Goal: Communication & Community: Answer question/provide support

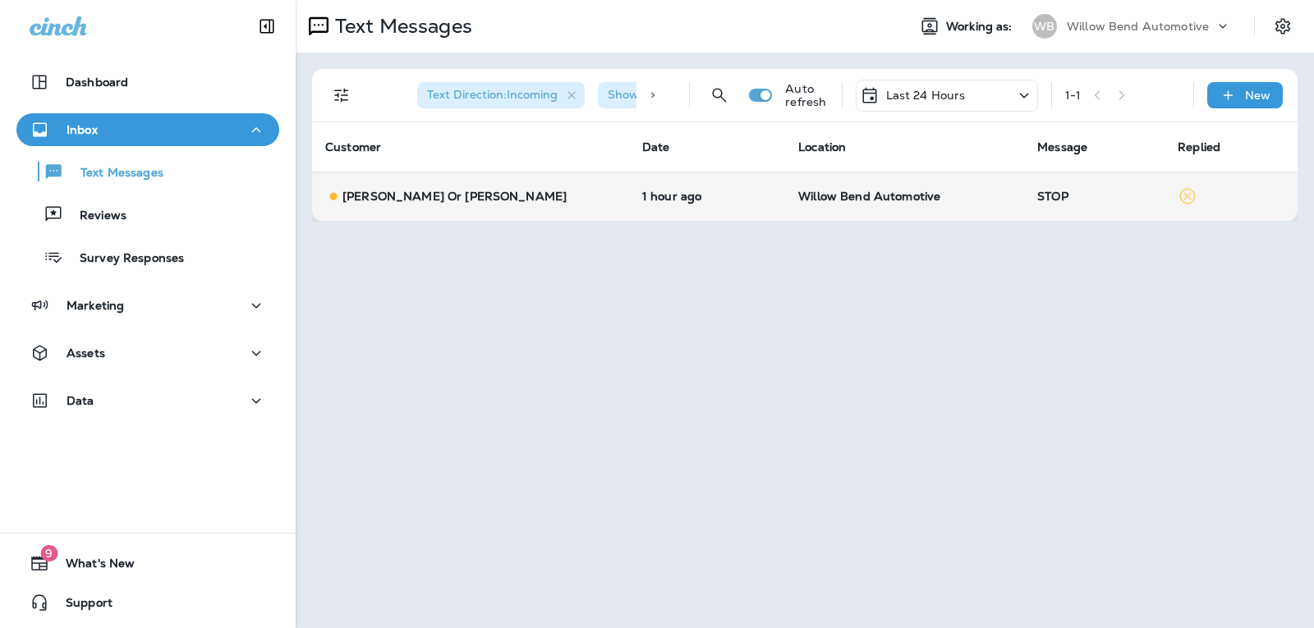
click at [1038, 185] on td "STOP" at bounding box center [1094, 196] width 140 height 49
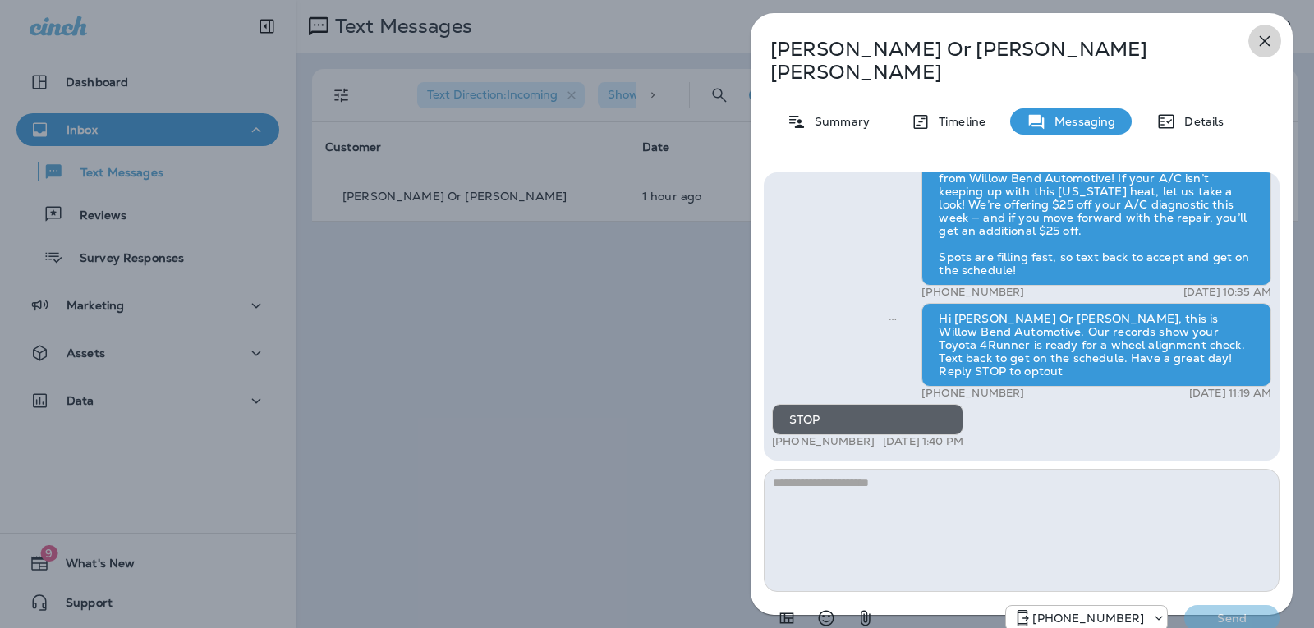
click at [1258, 37] on icon "button" at bounding box center [1265, 41] width 20 height 20
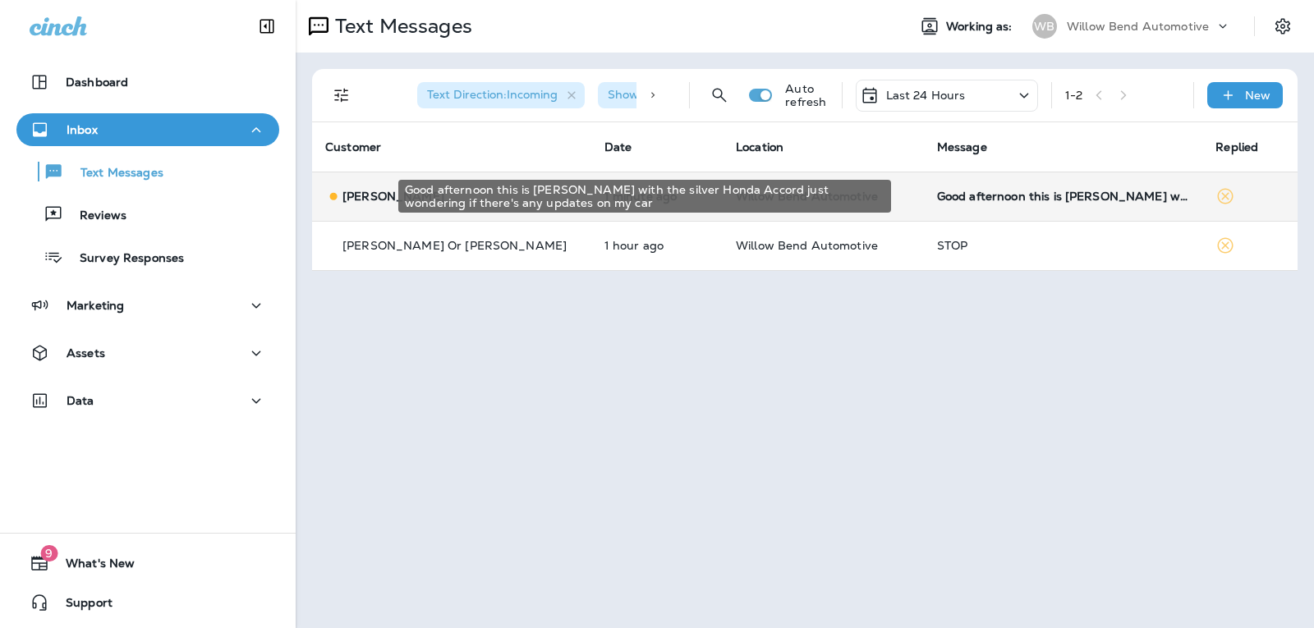
click at [1084, 196] on div "Good afternoon this is [PERSON_NAME] with the silver Honda Accord just wonderin…" at bounding box center [1063, 196] width 253 height 13
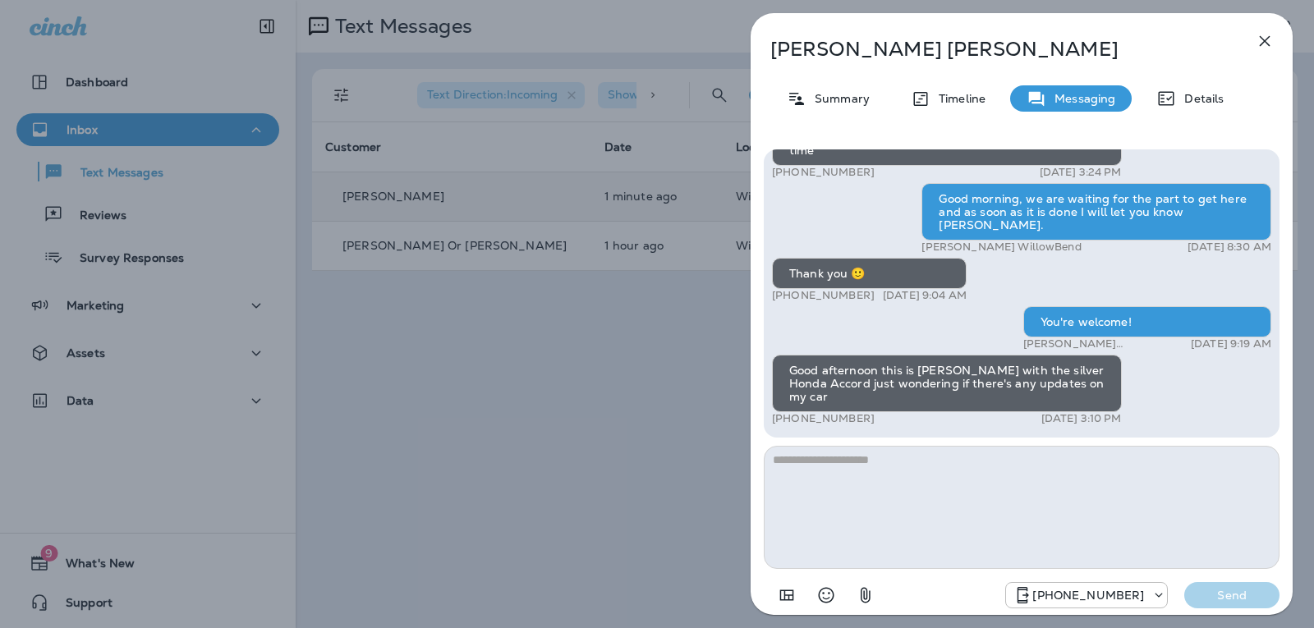
click at [882, 478] on textarea at bounding box center [1022, 507] width 516 height 123
type textarea "*"
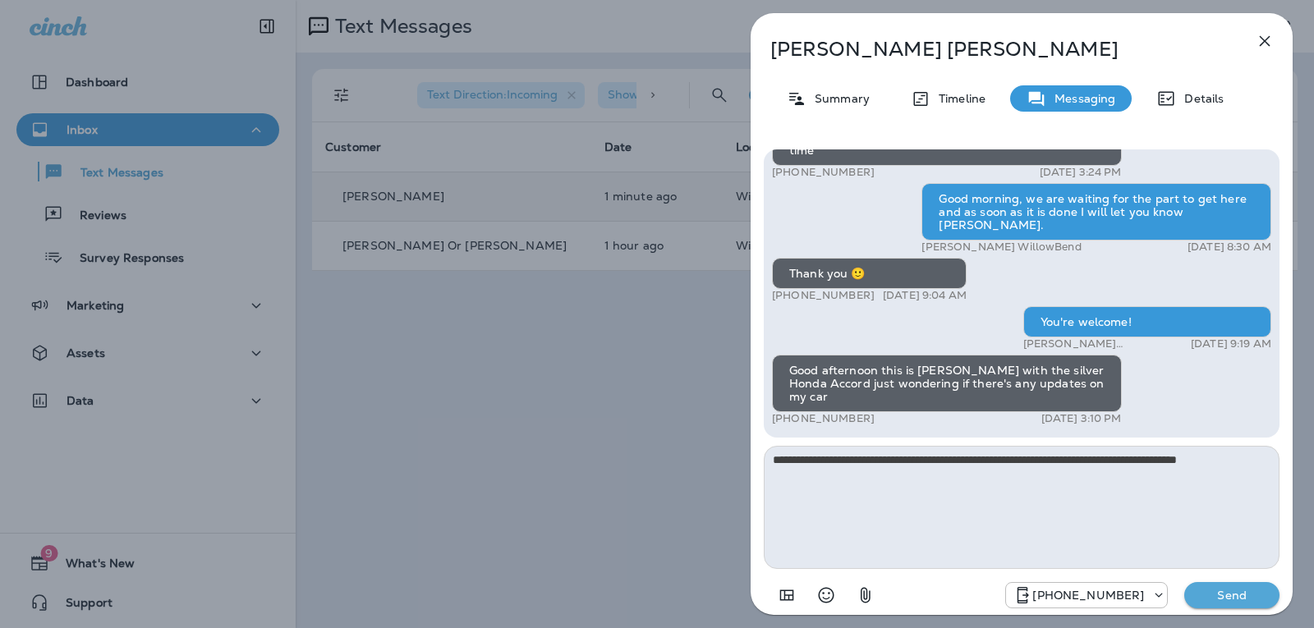
click at [1269, 457] on textarea "**********" at bounding box center [1022, 507] width 516 height 123
type textarea "**********"
click at [1211, 595] on p "Send" at bounding box center [1231, 595] width 69 height 15
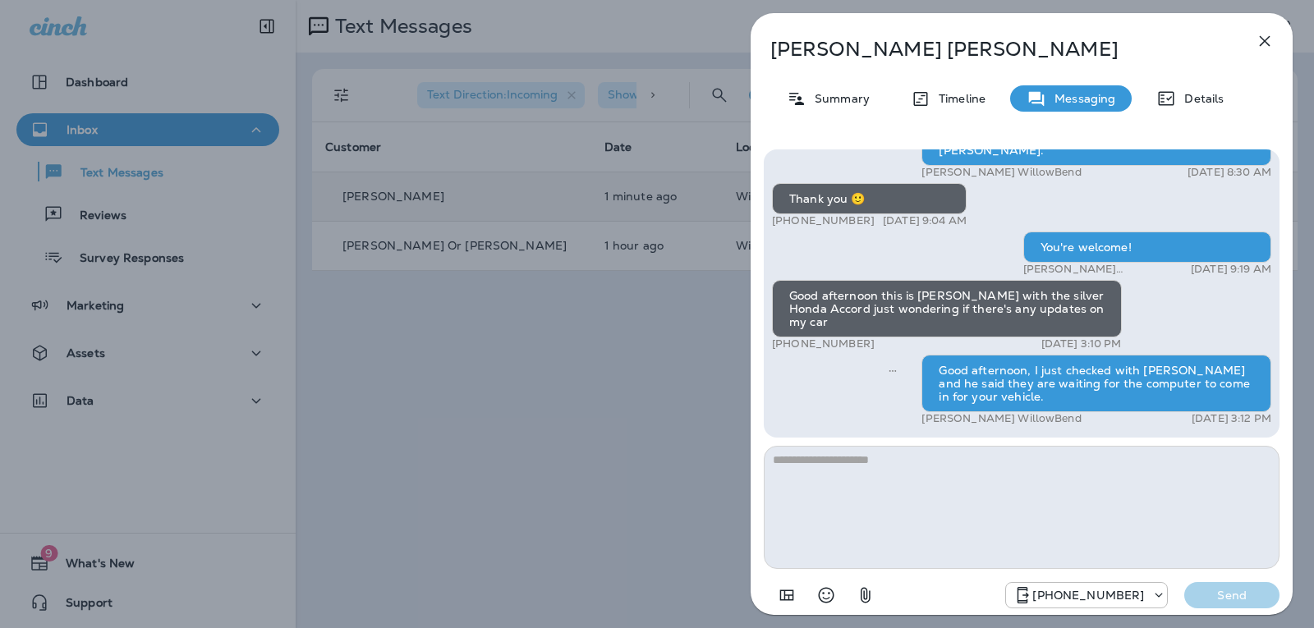
click at [1259, 44] on icon "button" at bounding box center [1265, 41] width 20 height 20
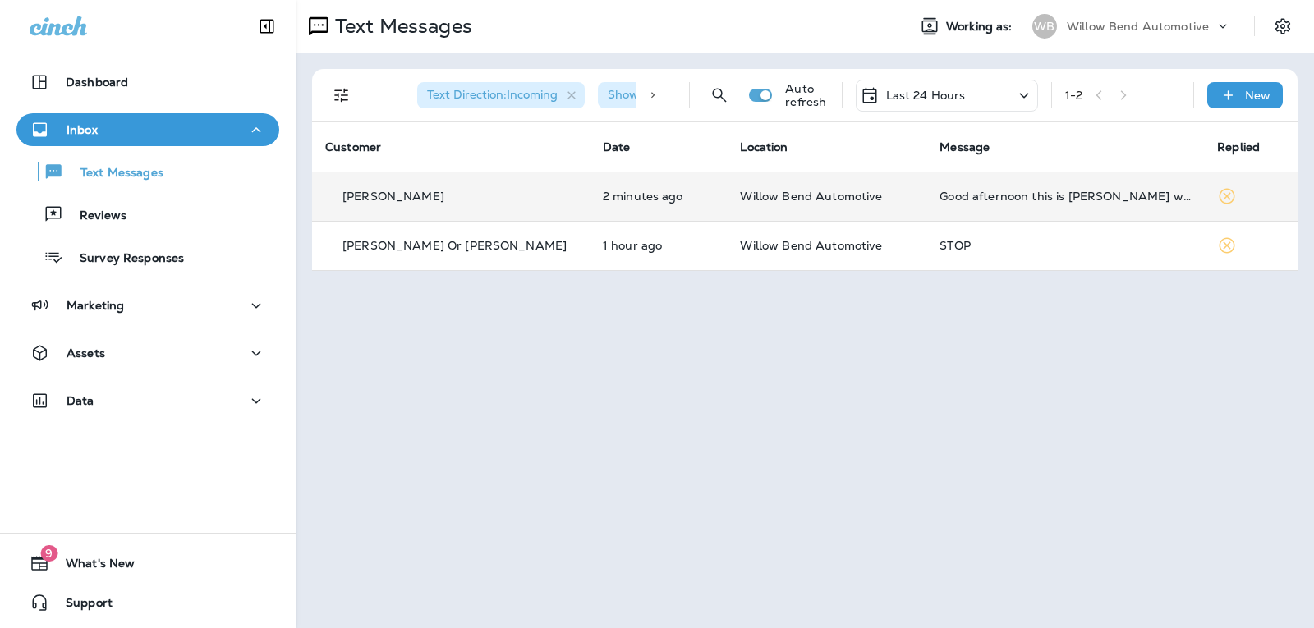
click at [938, 181] on td "Good afternoon this is [PERSON_NAME] with the silver Honda Accord just wonderin…" at bounding box center [1065, 196] width 278 height 49
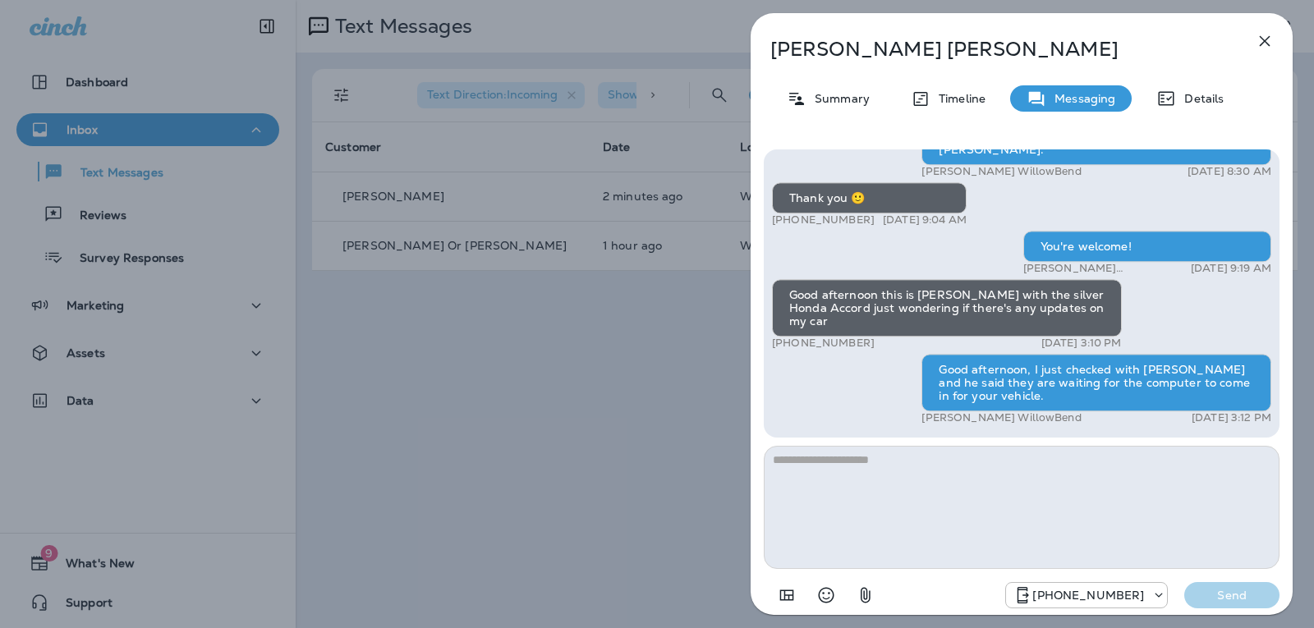
click at [897, 481] on textarea at bounding box center [1022, 507] width 516 height 123
type textarea "*"
click at [1258, 47] on icon "button" at bounding box center [1265, 41] width 20 height 20
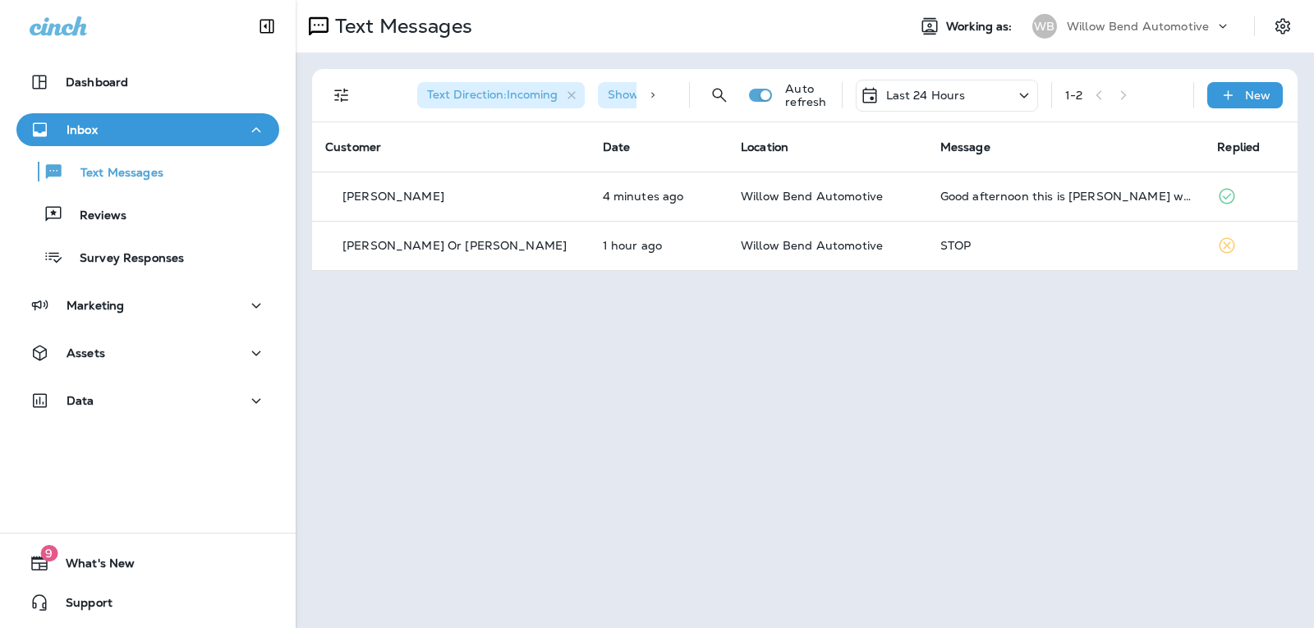
drag, startPoint x: 667, startPoint y: 477, endPoint x: 612, endPoint y: 604, distance: 138.7
click at [634, 557] on div "Text Messages Working as: WB Willow Bend Automotive Text Direction : Incoming S…" at bounding box center [805, 314] width 1018 height 628
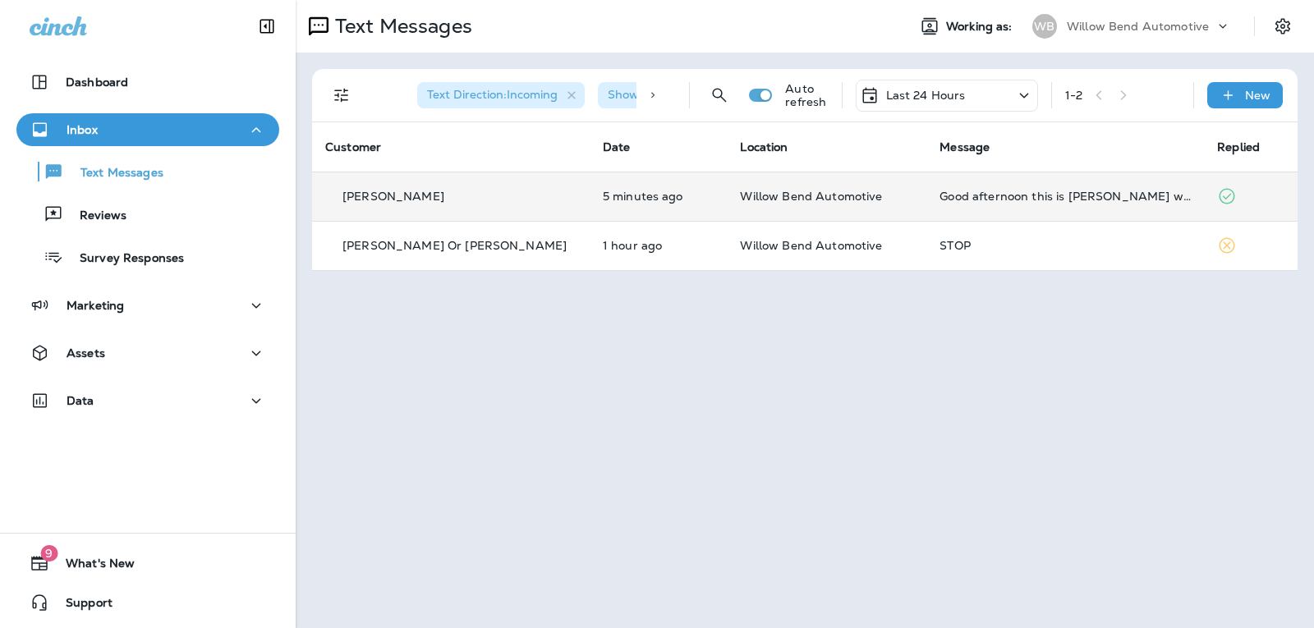
click at [948, 182] on td "Good afternoon this is [PERSON_NAME] with the silver Honda Accord just wonderin…" at bounding box center [1065, 196] width 278 height 49
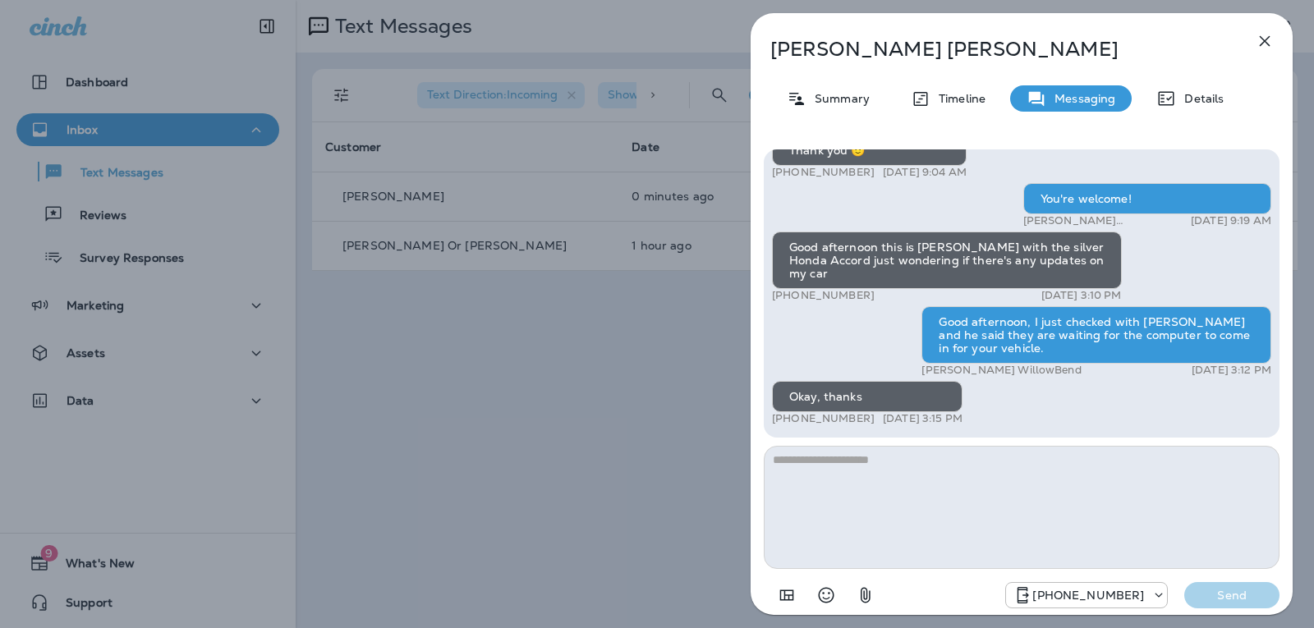
click at [874, 471] on textarea at bounding box center [1022, 507] width 516 height 123
type textarea "**********"
click at [1270, 588] on button "Send" at bounding box center [1231, 595] width 95 height 26
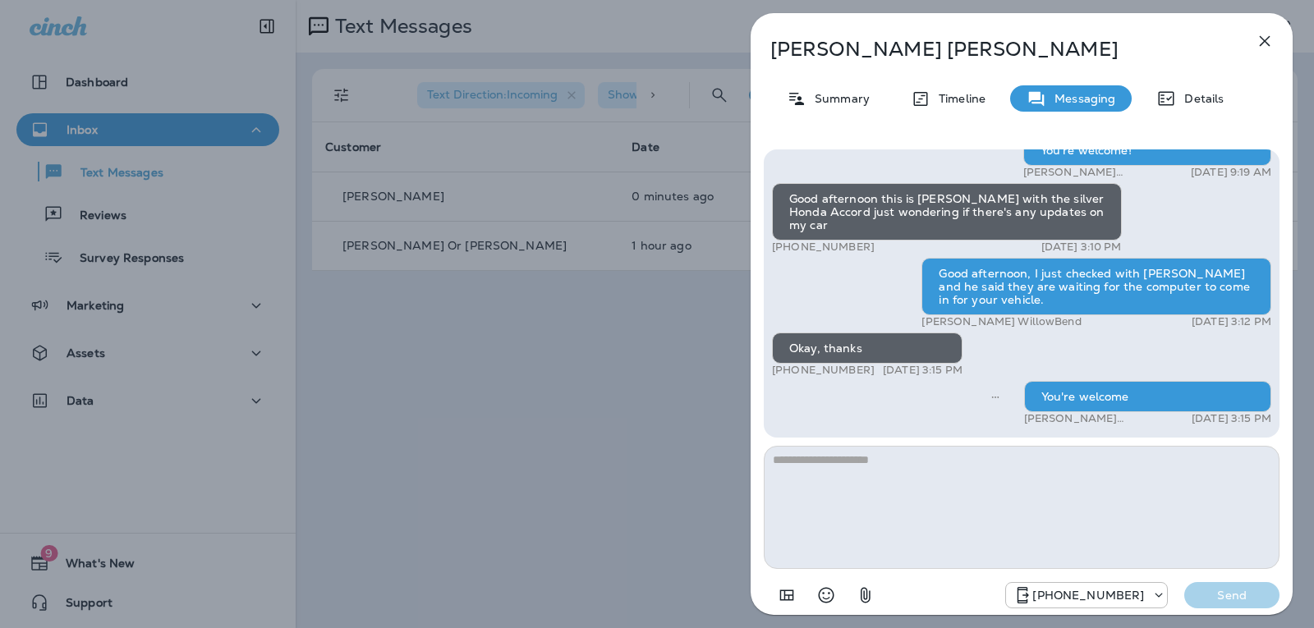
click at [1259, 38] on icon "button" at bounding box center [1265, 41] width 20 height 20
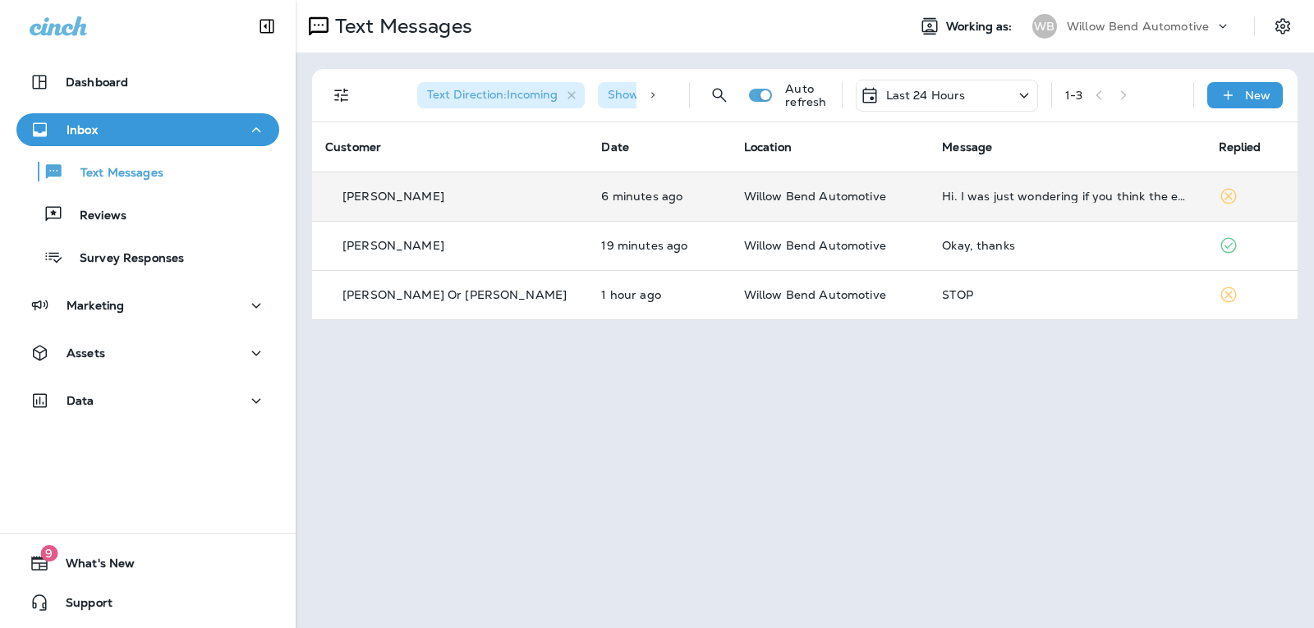
click at [1051, 203] on td "Hi. I was just wondering if you think the engine diagnostic chest will be done …" at bounding box center [1067, 196] width 276 height 49
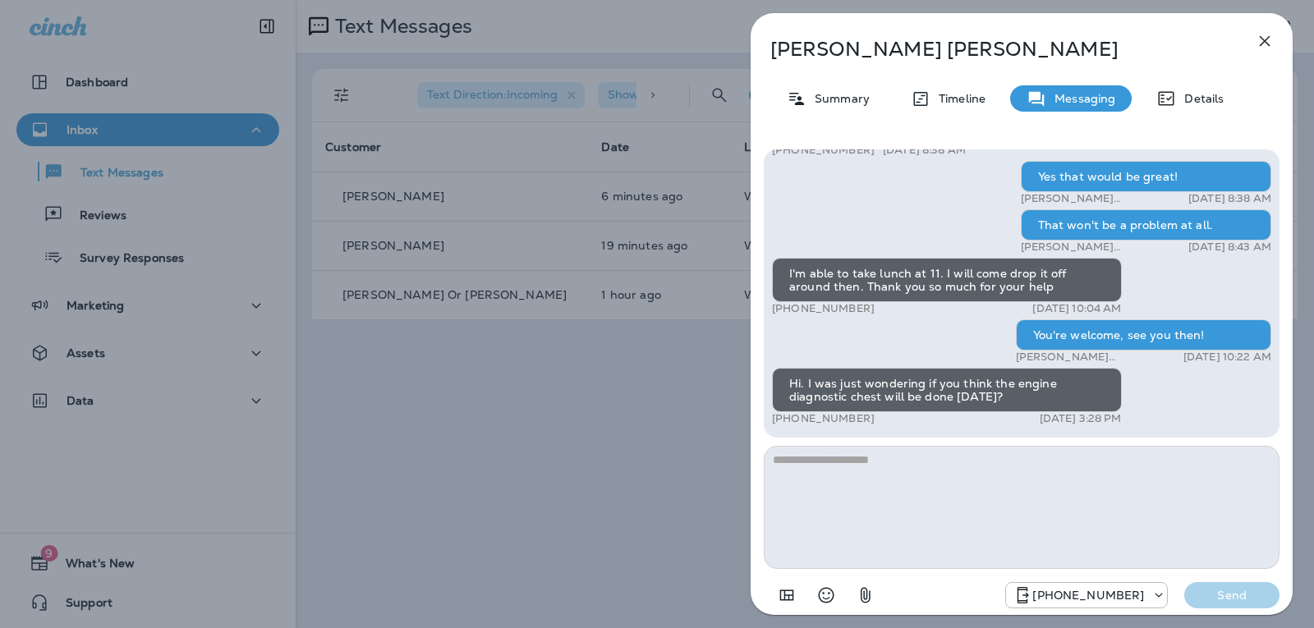
click at [907, 484] on textarea at bounding box center [1022, 507] width 516 height 123
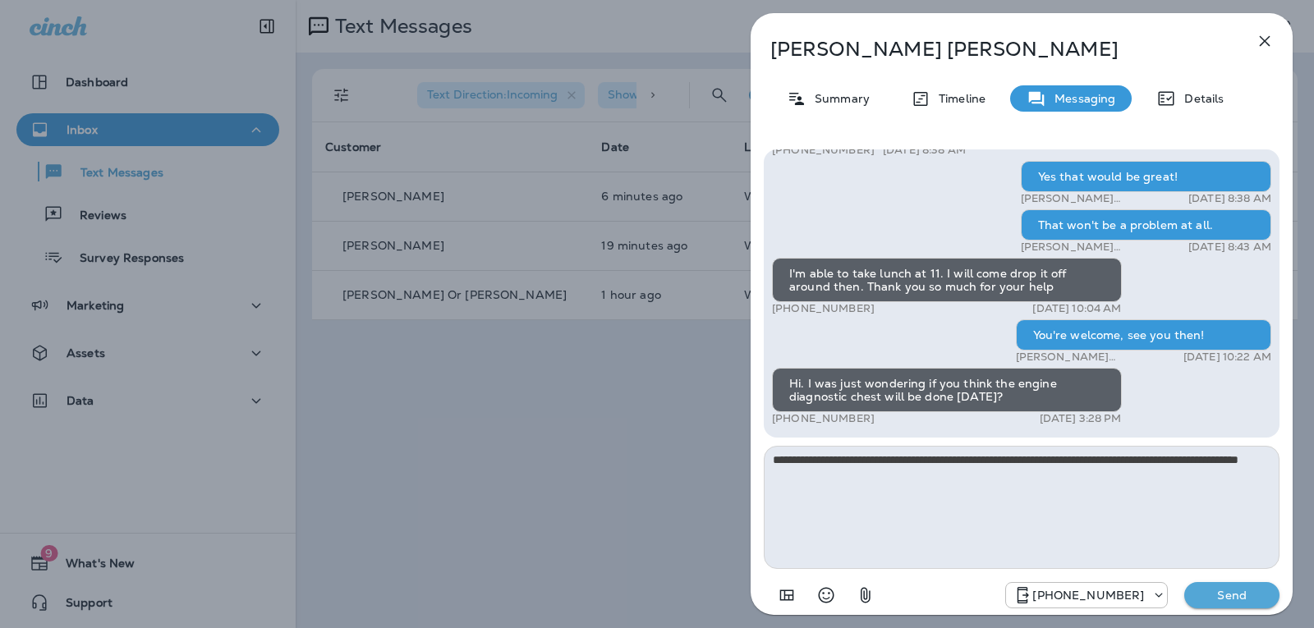
type textarea "**********"
click at [1237, 599] on p "Send" at bounding box center [1231, 595] width 69 height 15
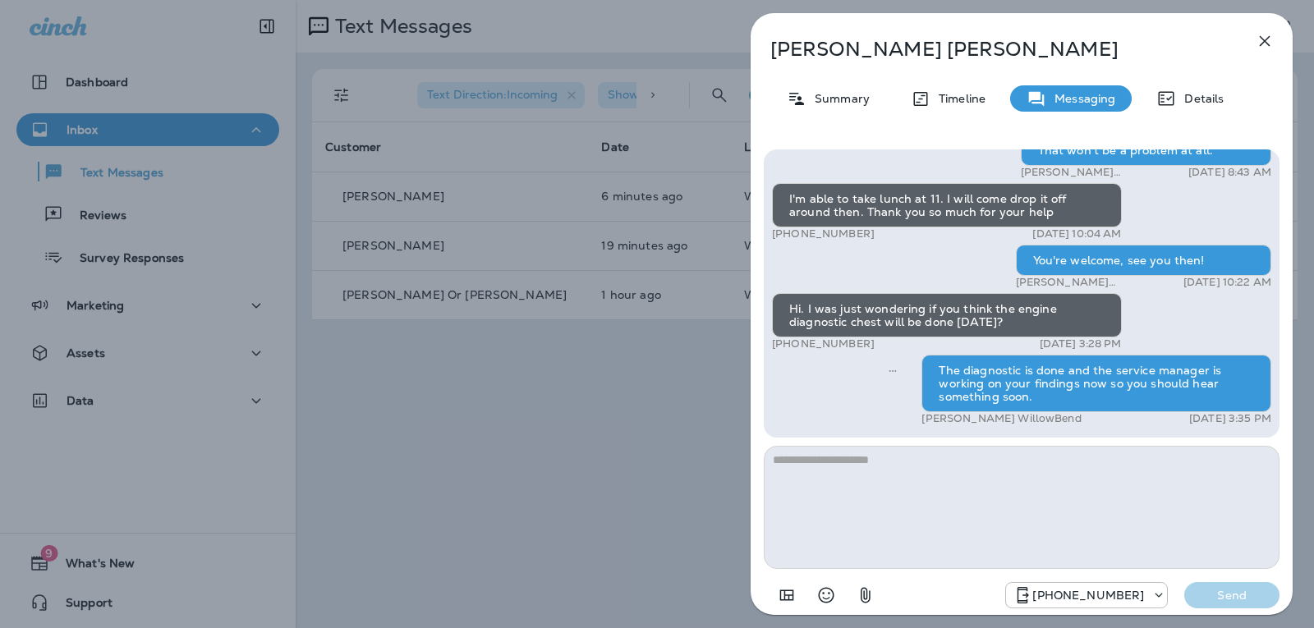
click at [1255, 43] on icon "button" at bounding box center [1265, 41] width 20 height 20
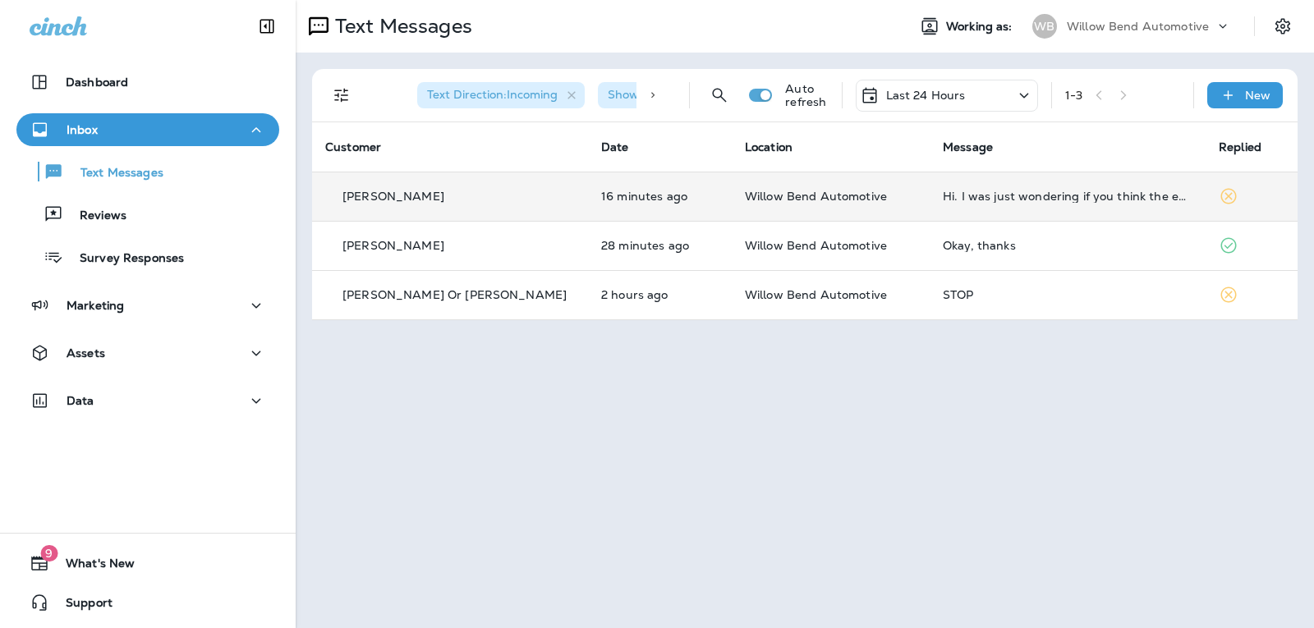
click at [1048, 192] on div "Hi. I was just wondering if you think the engine diagnostic chest will be done …" at bounding box center [1068, 196] width 250 height 13
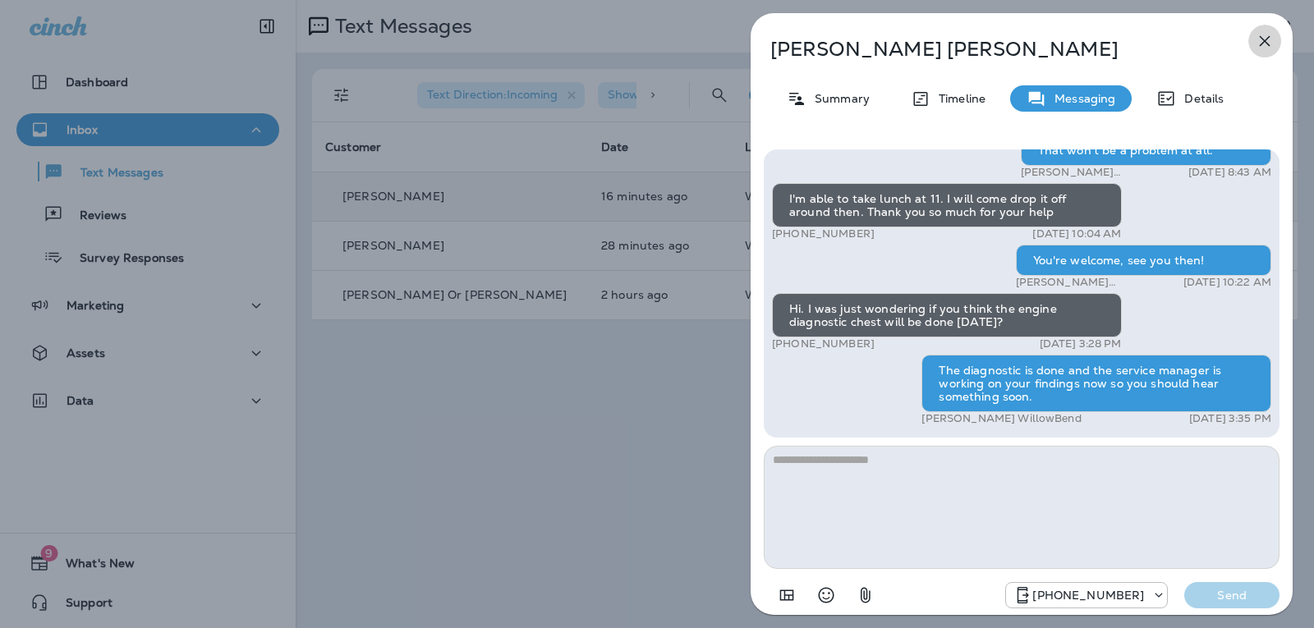
click at [1263, 41] on icon "button" at bounding box center [1265, 41] width 20 height 20
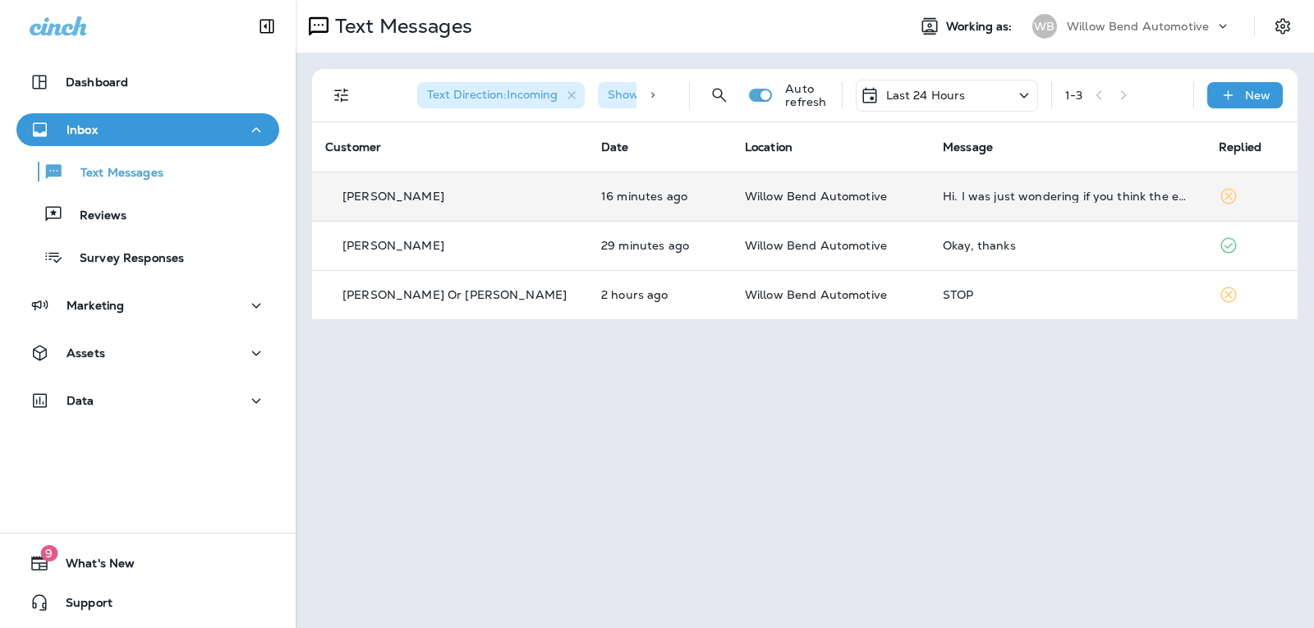
click at [922, 89] on p "Last 24 Hours" at bounding box center [926, 95] width 80 height 13
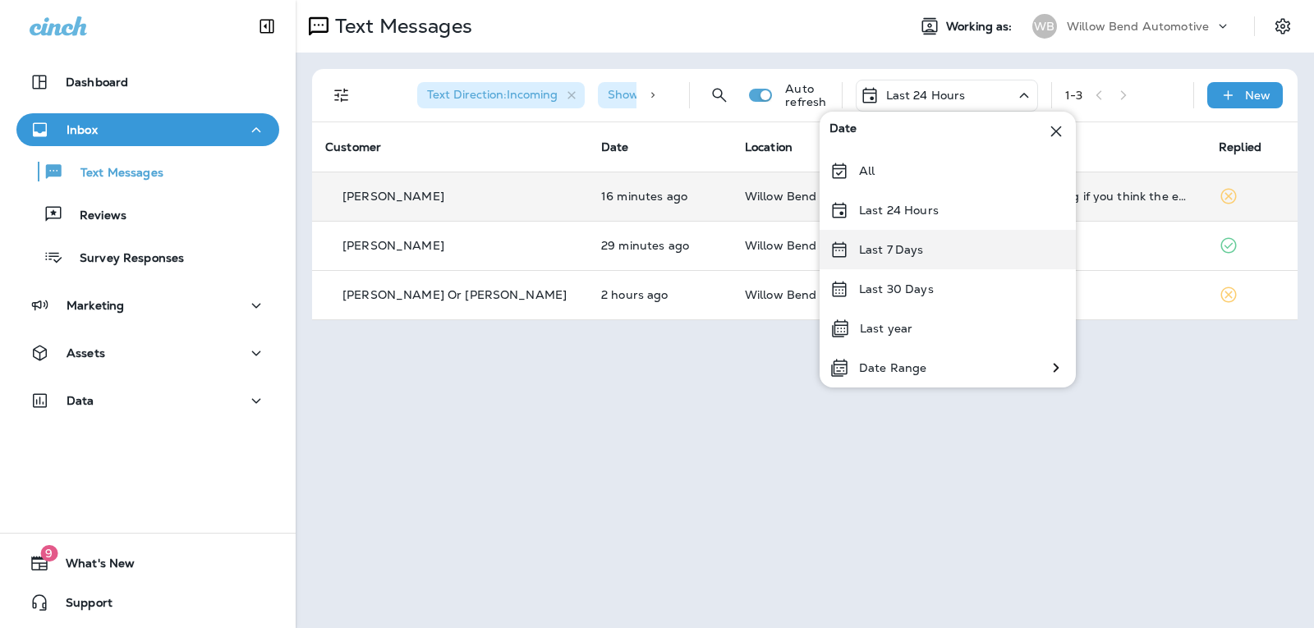
click at [923, 244] on div "Last 7 Days" at bounding box center [947, 249] width 256 height 39
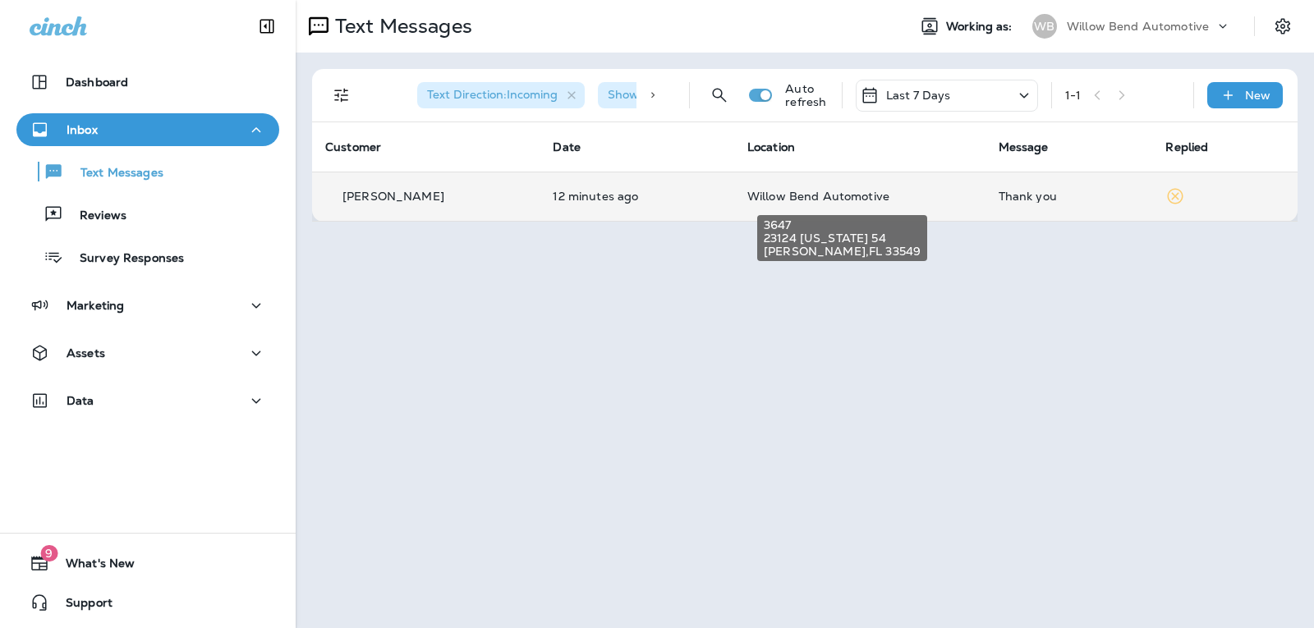
click at [861, 201] on span "Willow Bend Automotive" at bounding box center [818, 196] width 142 height 15
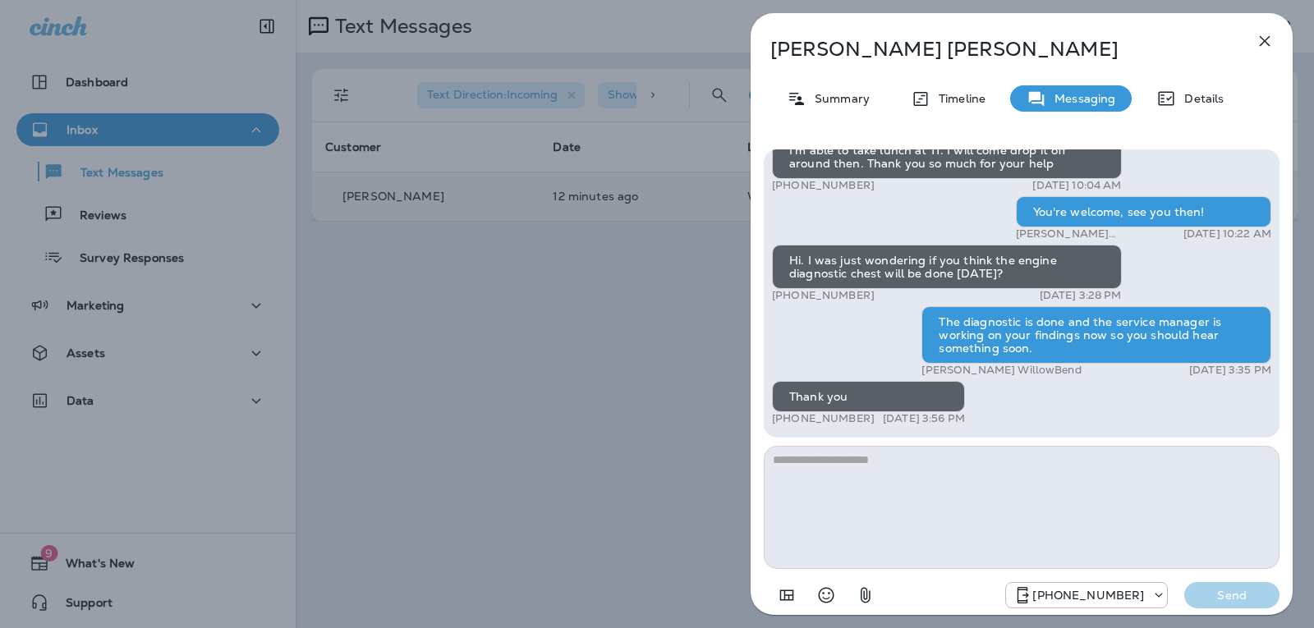
click at [948, 462] on textarea at bounding box center [1022, 507] width 516 height 123
type textarea "*"
type textarea "**********"
click at [1196, 589] on button "Send" at bounding box center [1231, 595] width 95 height 26
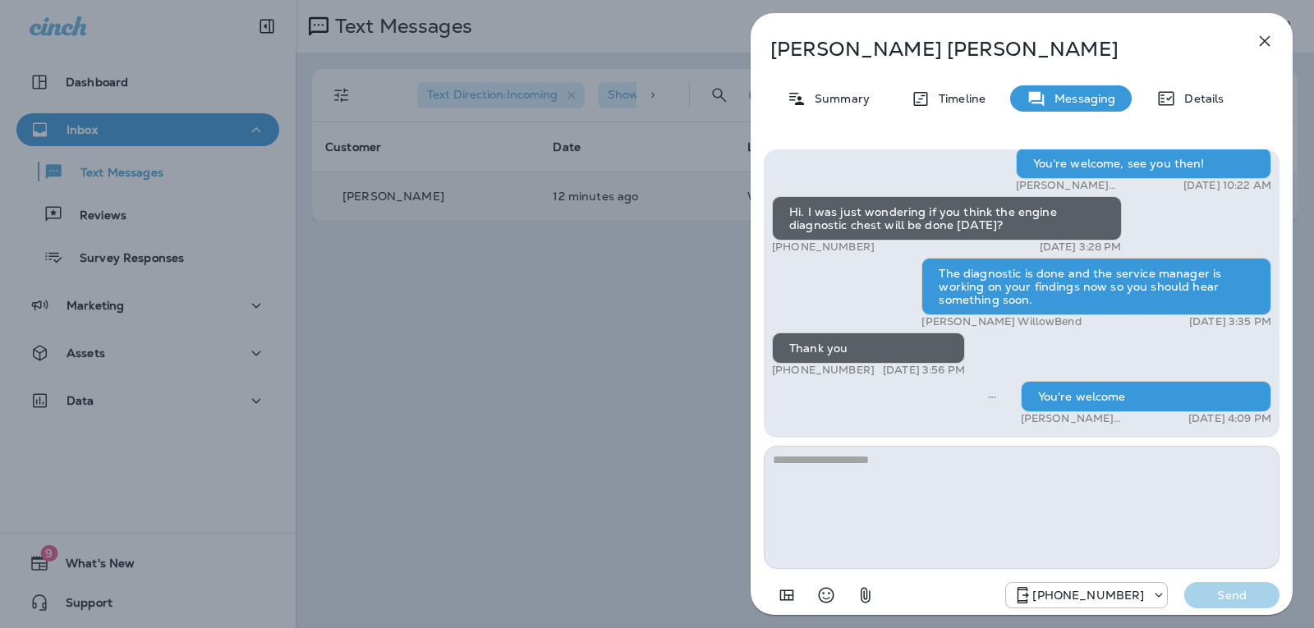
click at [1261, 42] on icon "button" at bounding box center [1265, 41] width 20 height 20
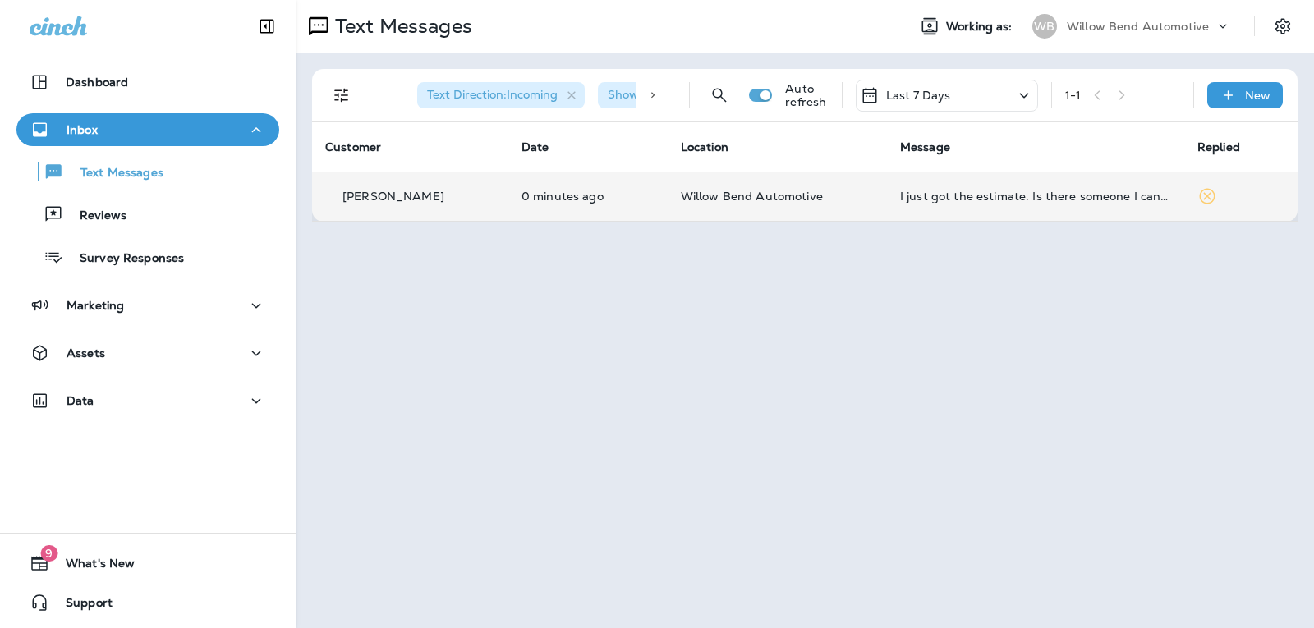
click at [1009, 194] on div "I just got the estimate. Is there someone I can talk to about the findings? Wha…" at bounding box center [1035, 196] width 271 height 13
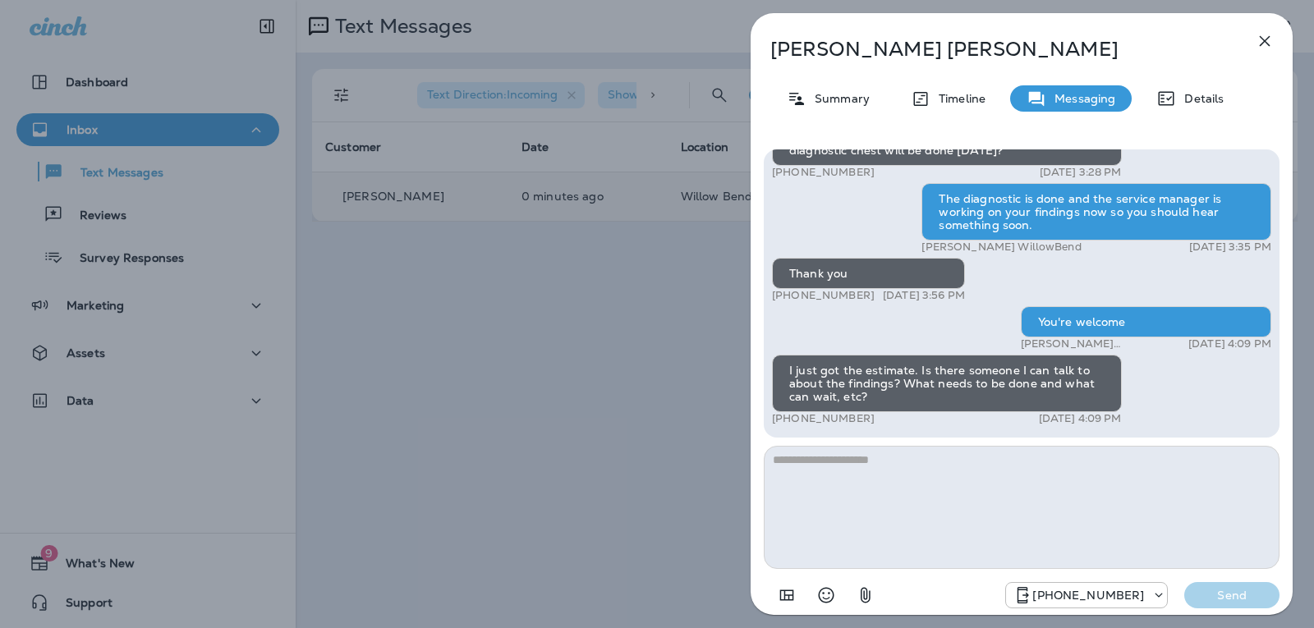
click at [847, 459] on textarea at bounding box center [1022, 507] width 516 height 123
type textarea "**********"
click at [1247, 604] on button "Send" at bounding box center [1231, 595] width 95 height 26
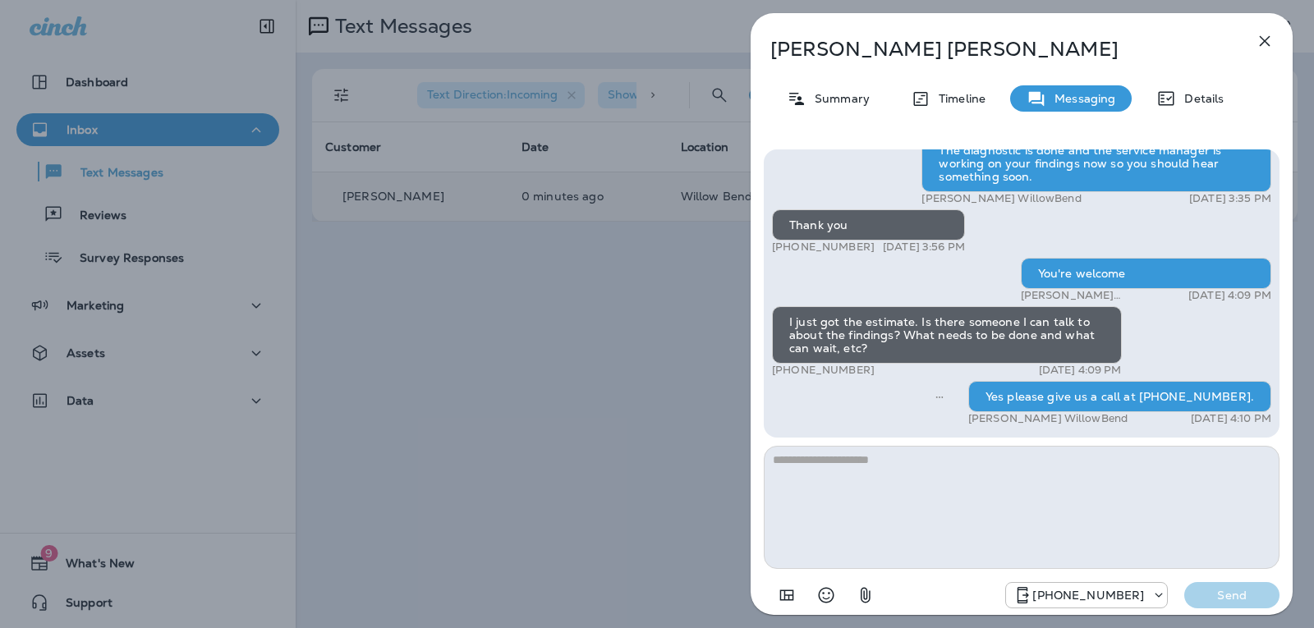
click at [1260, 36] on icon "button" at bounding box center [1265, 41] width 11 height 11
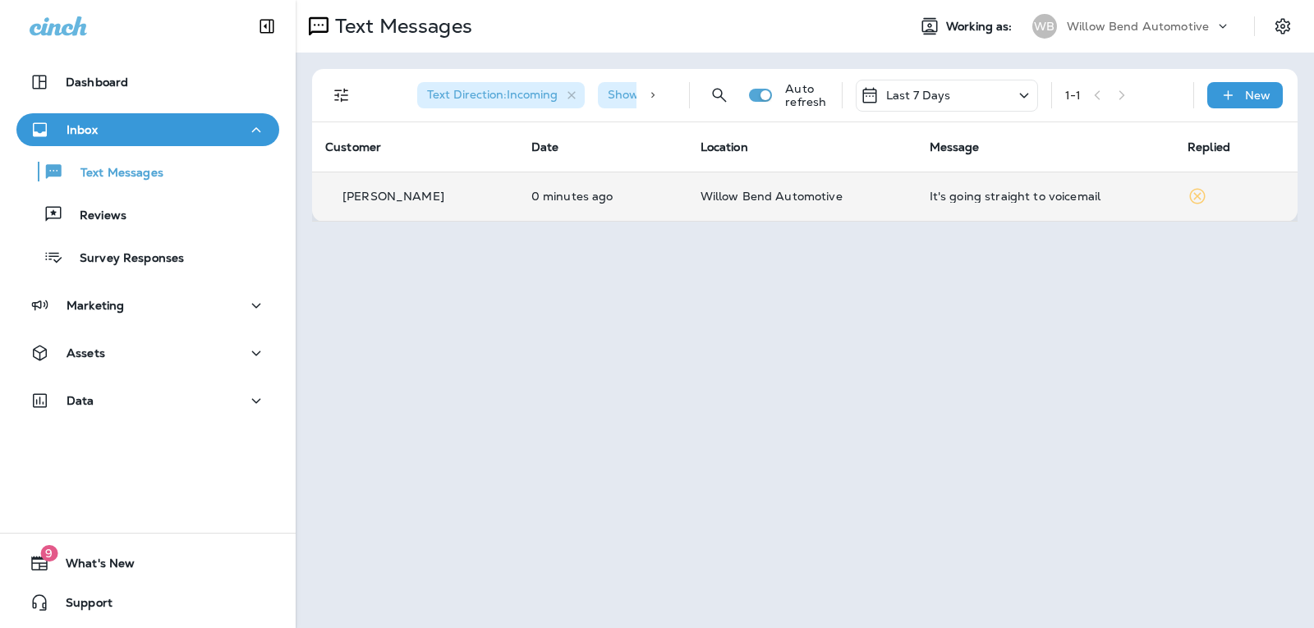
click at [1047, 199] on div "It's going straight to voicemail" at bounding box center [1046, 196] width 232 height 13
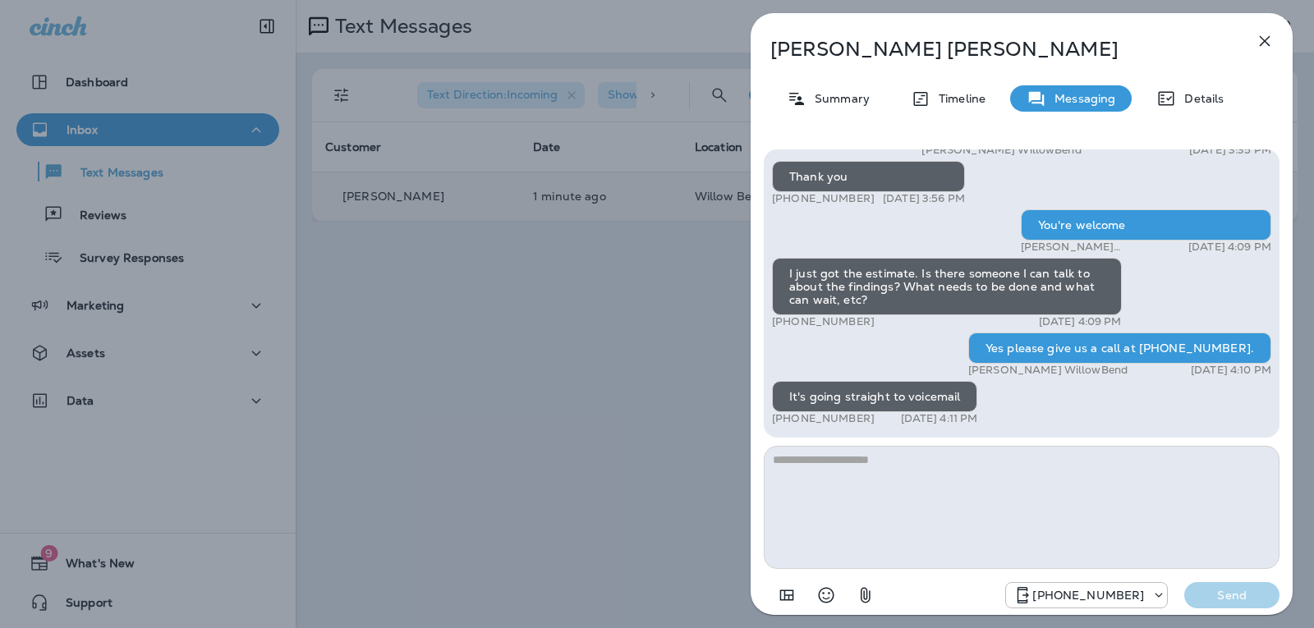
click at [827, 460] on textarea at bounding box center [1022, 507] width 516 height 123
type textarea "*"
type textarea "**********"
click at [1230, 594] on p "Send" at bounding box center [1231, 595] width 69 height 15
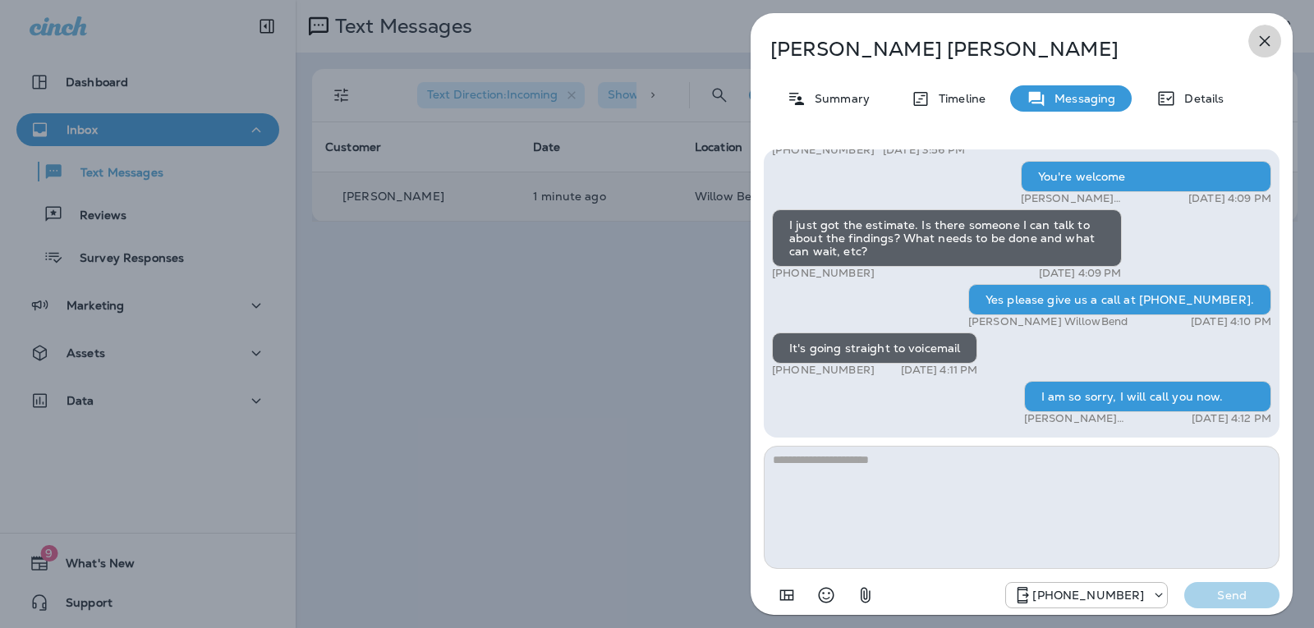
click at [1267, 30] on button "button" at bounding box center [1264, 41] width 33 height 33
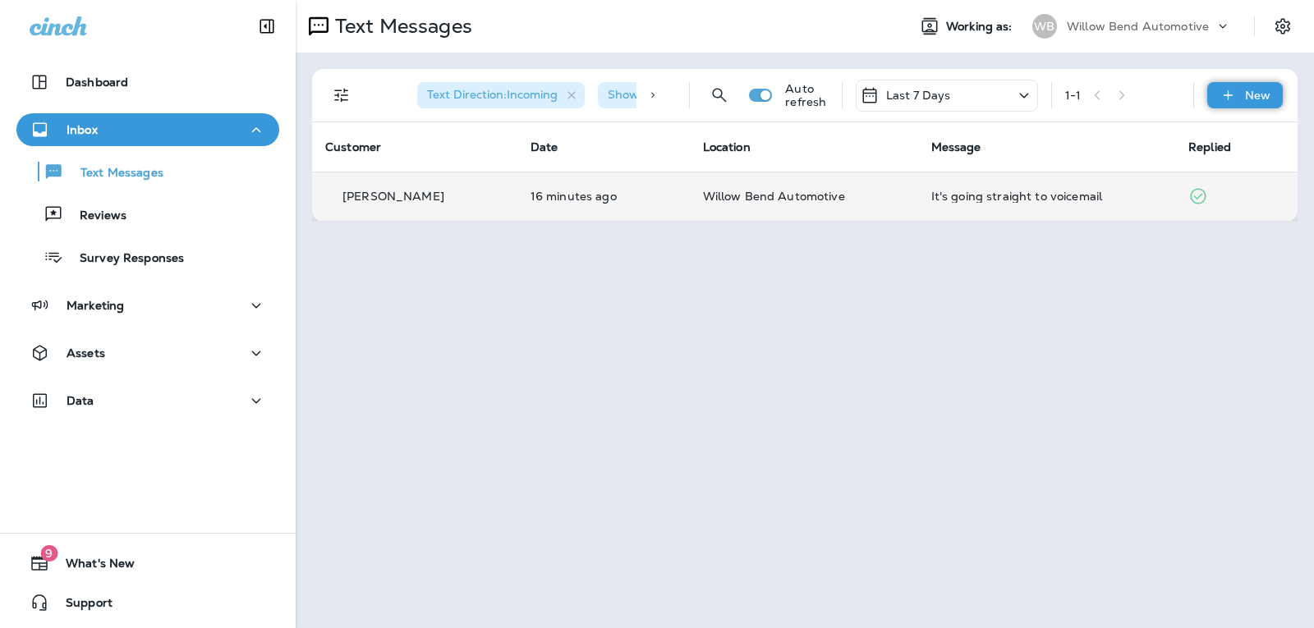
click at [1242, 102] on div "New" at bounding box center [1245, 95] width 76 height 26
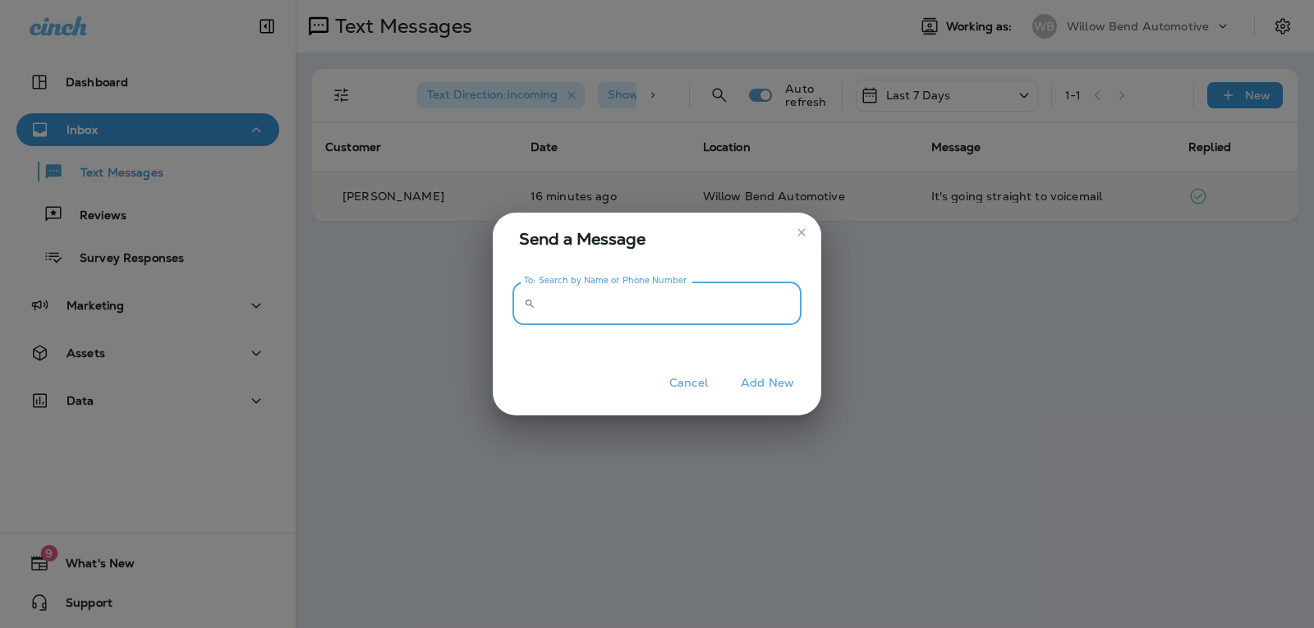
click at [779, 301] on input "To: Search by Name or Phone Number" at bounding box center [671, 304] width 259 height 44
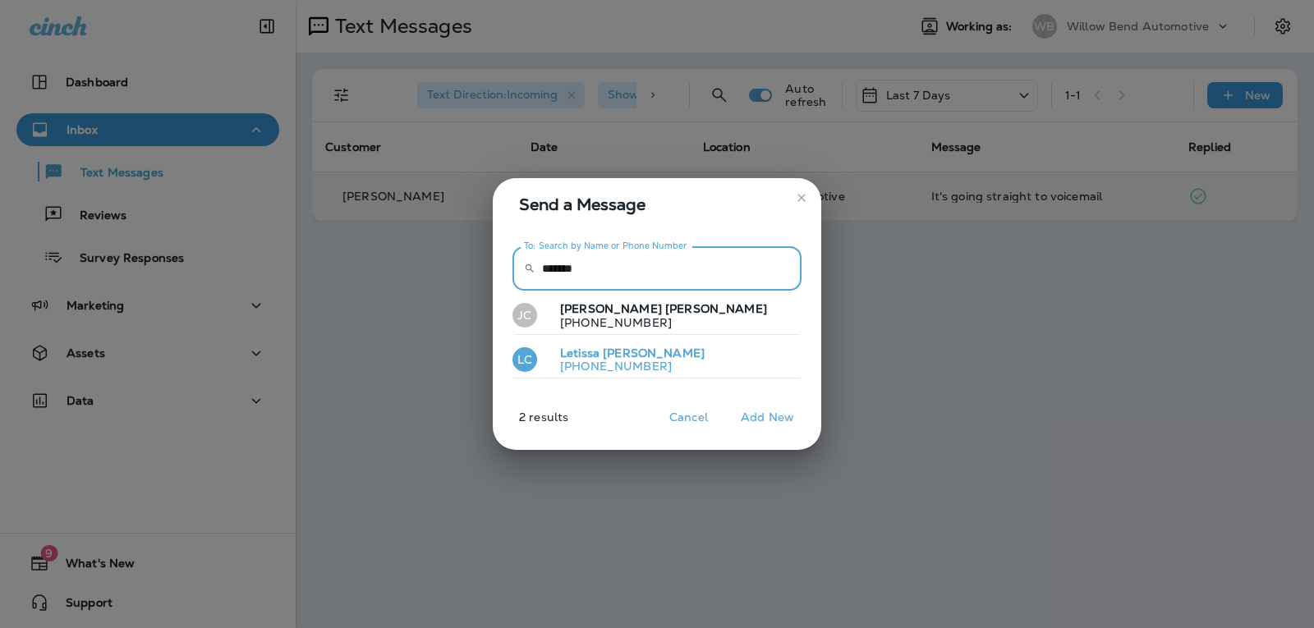
type input "*******"
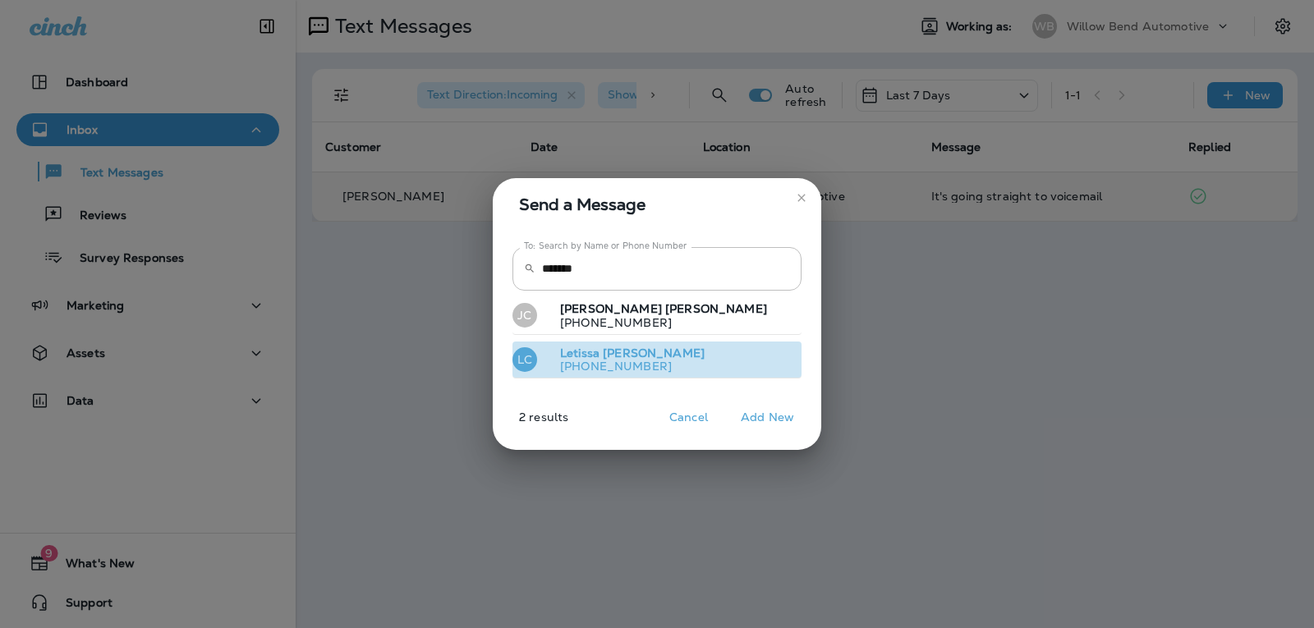
click at [704, 360] on button "[PERSON_NAME] [PHONE_NUMBER]" at bounding box center [656, 361] width 289 height 38
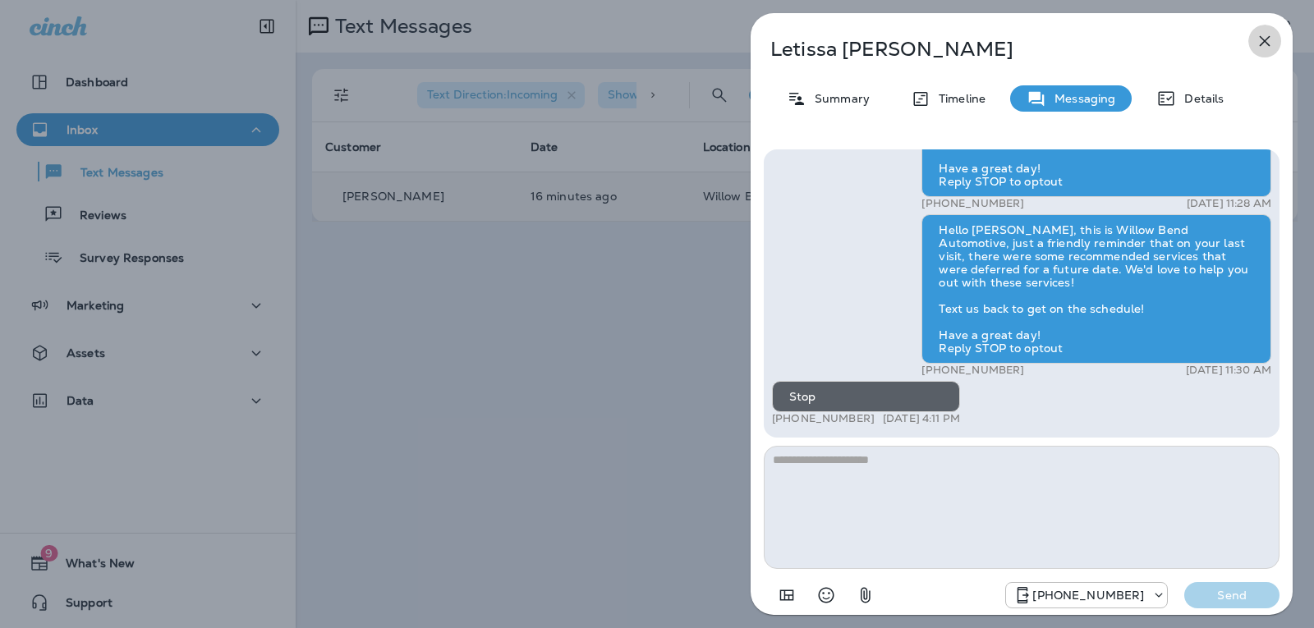
click at [1255, 44] on icon "button" at bounding box center [1265, 41] width 20 height 20
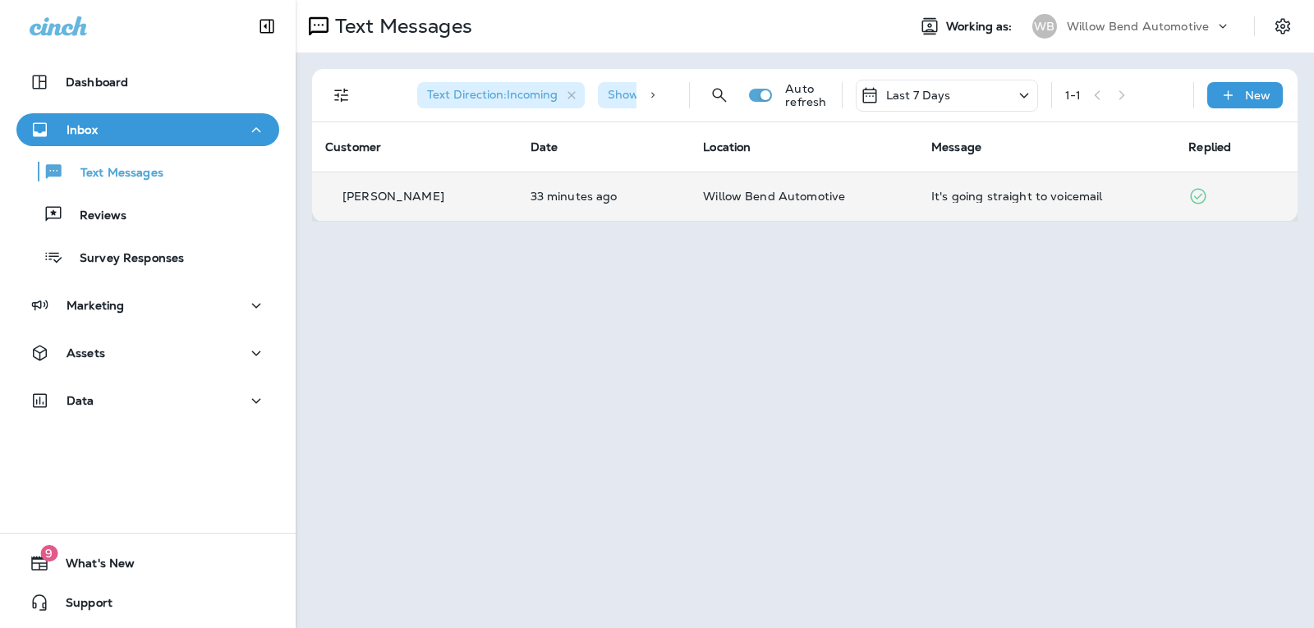
click at [966, 83] on div "Last 7 Days" at bounding box center [947, 96] width 182 height 32
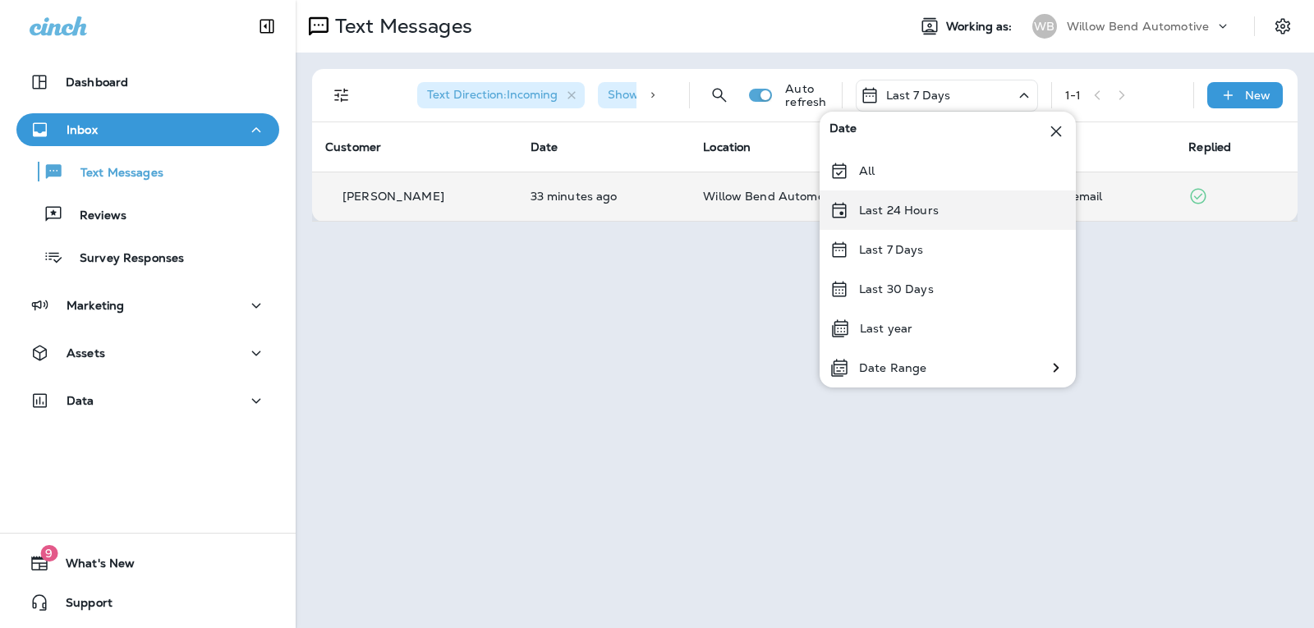
click at [943, 209] on div "Last 24 Hours" at bounding box center [947, 209] width 256 height 39
